Goal: Navigation & Orientation: Find specific page/section

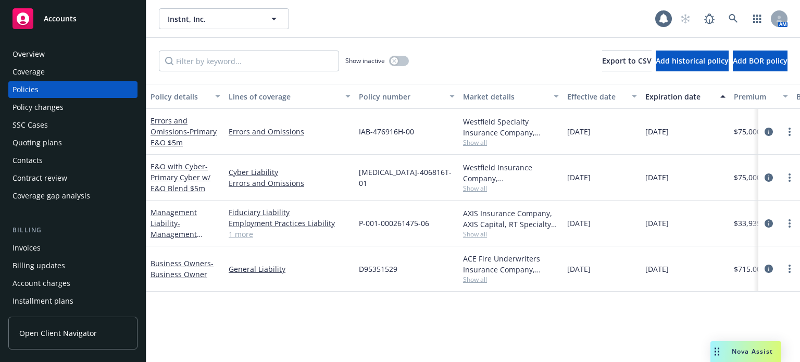
scroll to position [104, 0]
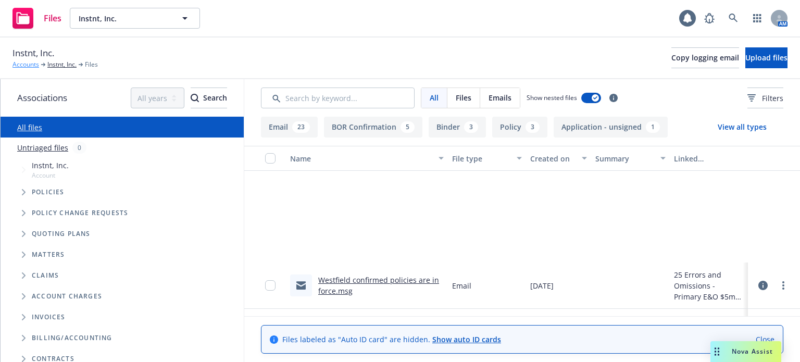
scroll to position [156, 0]
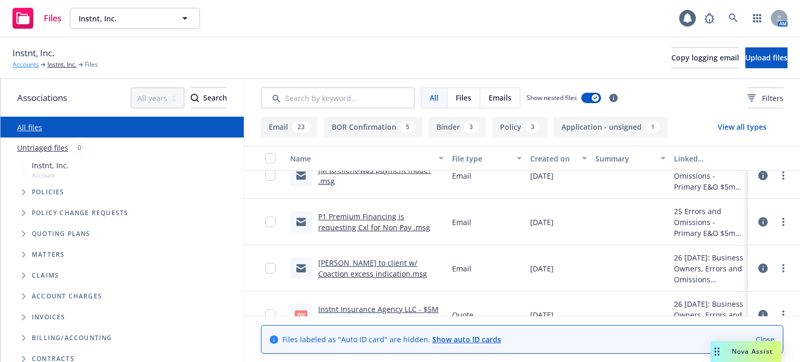
click at [24, 64] on link "Accounts" at bounding box center [26, 64] width 27 height 9
